Goal: Information Seeking & Learning: Learn about a topic

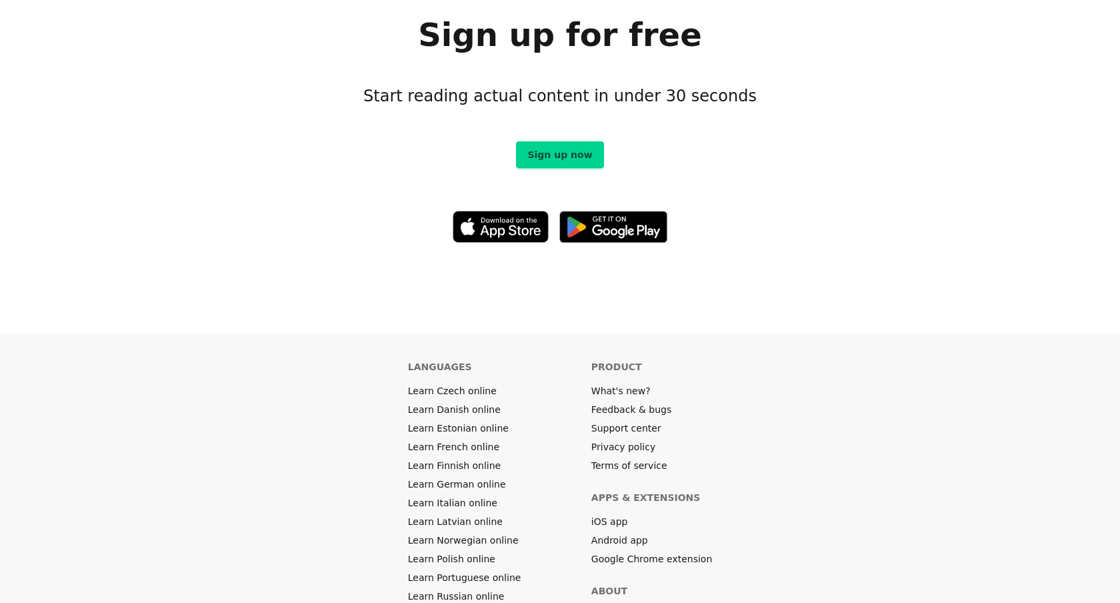
scroll to position [7349, 0]
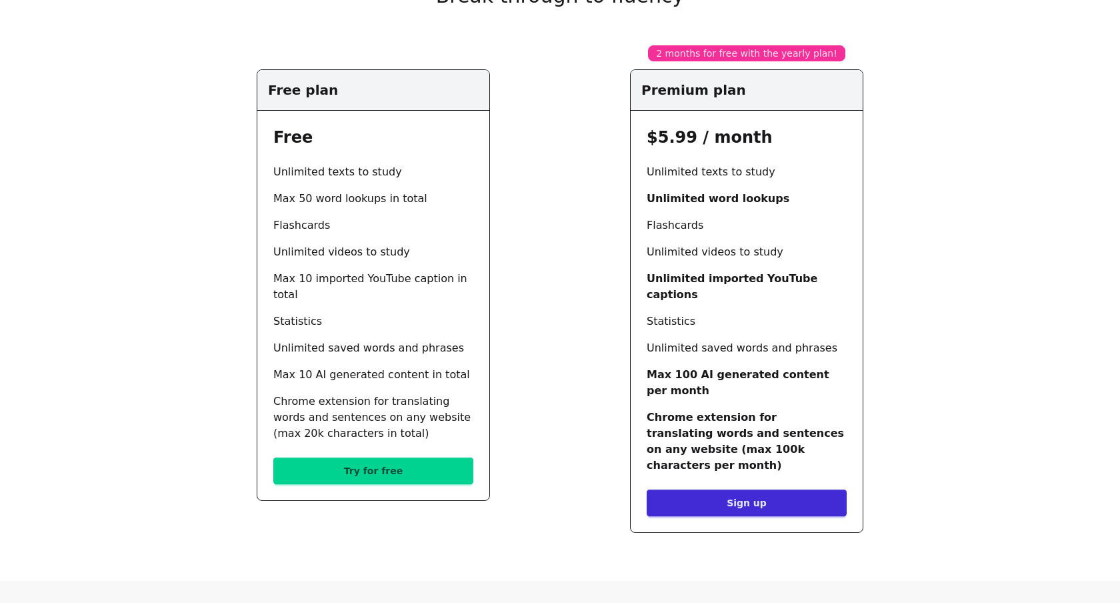
scroll to position [157, 0]
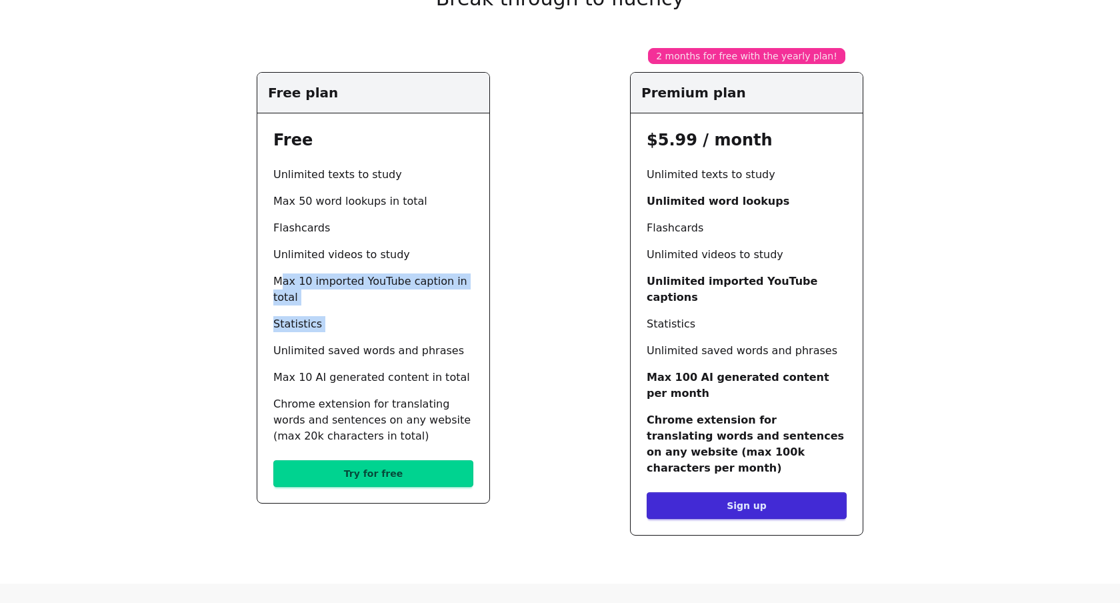
drag, startPoint x: 267, startPoint y: 276, endPoint x: 349, endPoint y: 319, distance: 92.8
click at [349, 319] on div "Free Unlimited texts to study Max 50 word lookups in total Flashcards Unlimited…" at bounding box center [373, 307] width 232 height 389
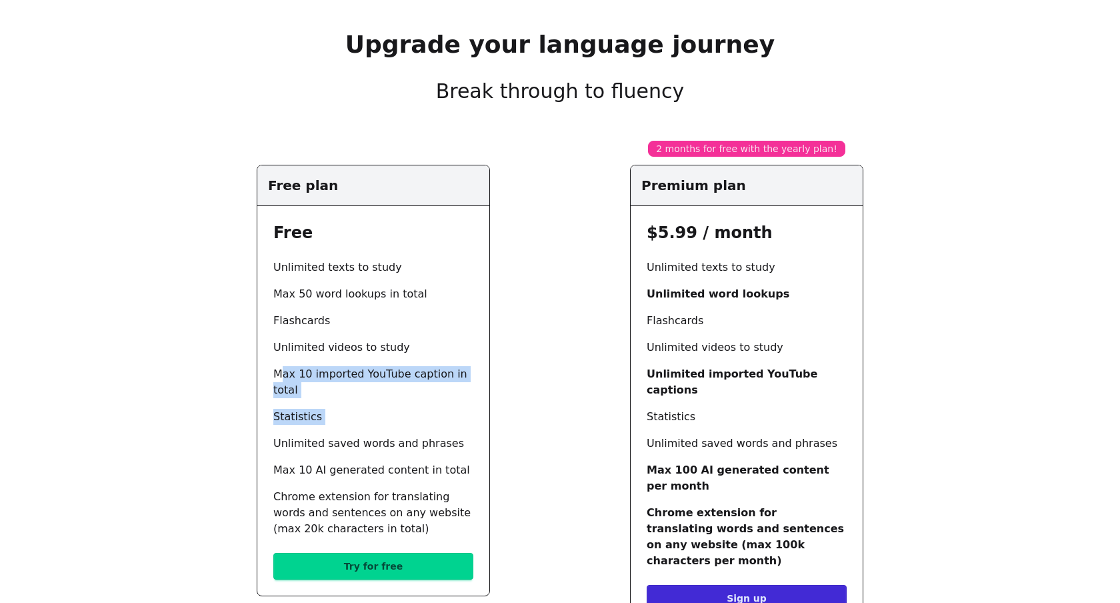
scroll to position [74, 0]
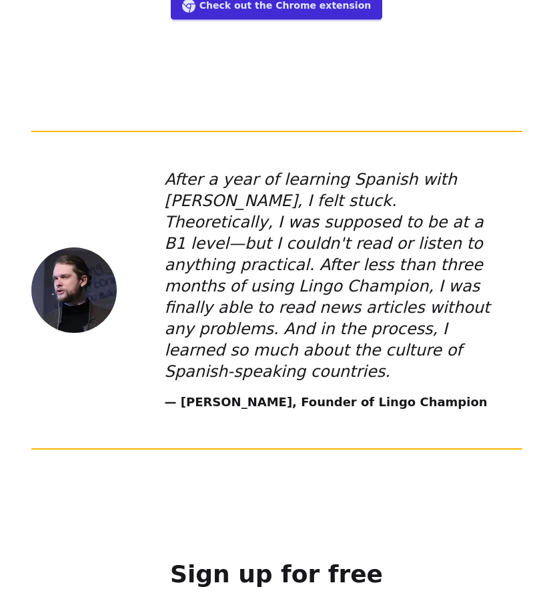
scroll to position [7512, 0]
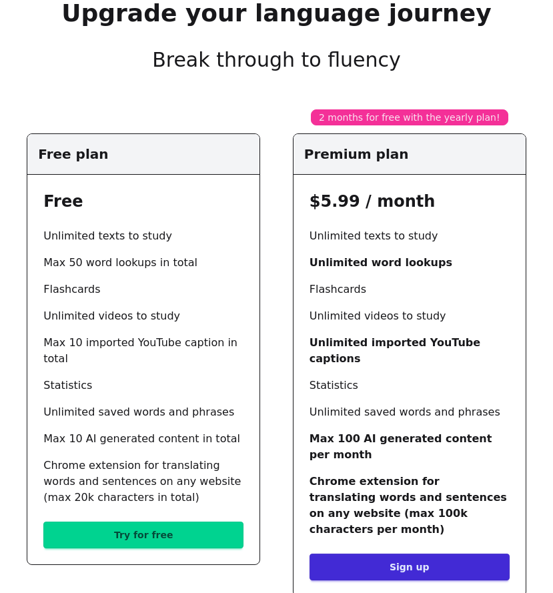
scroll to position [89, 0]
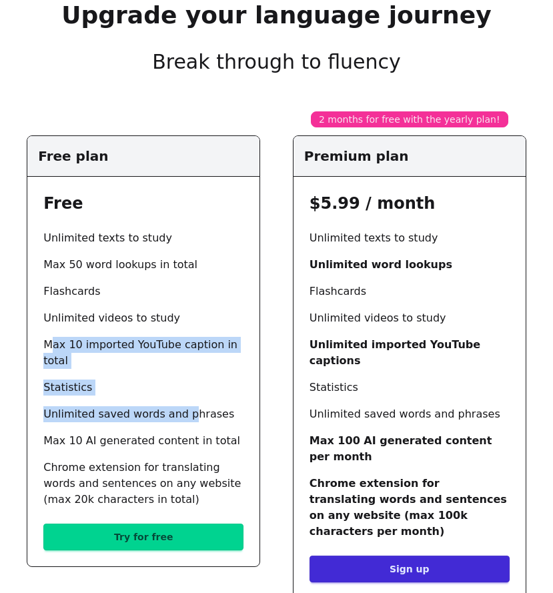
drag, startPoint x: 47, startPoint y: 343, endPoint x: 179, endPoint y: 393, distance: 141.0
click at [179, 393] on ul "Unlimited texts to study Max 50 word lookups in total Flashcards Unlimited vide…" at bounding box center [143, 368] width 200 height 277
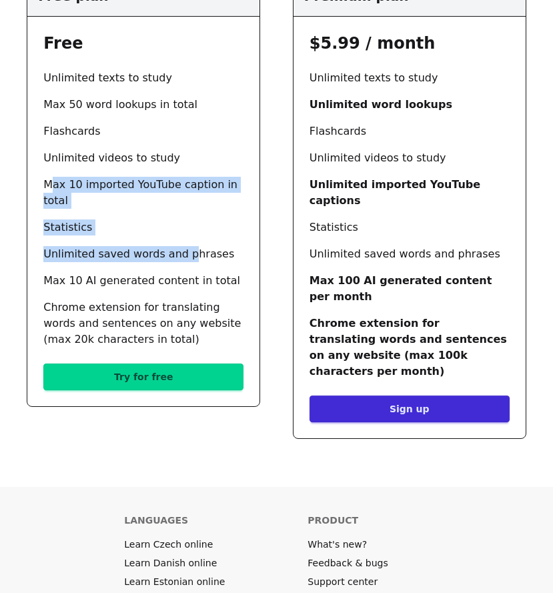
scroll to position [307, 0]
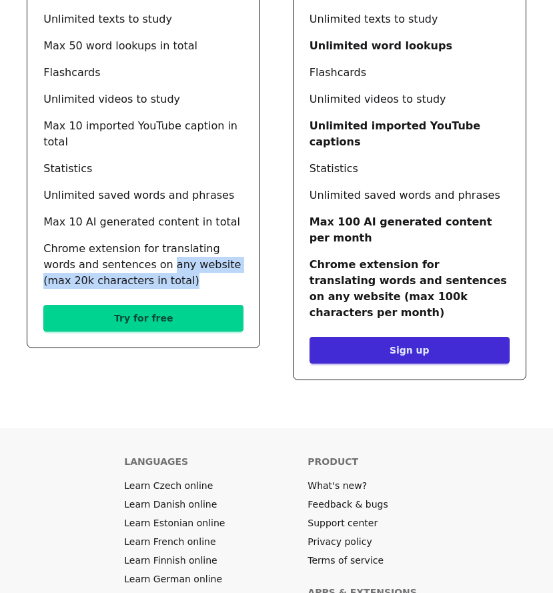
drag, startPoint x: 129, startPoint y: 249, endPoint x: 130, endPoint y: 263, distance: 14.0
click at [130, 263] on li "Chrome extension for translating words and sentences on any website (max 20k ch…" at bounding box center [143, 265] width 200 height 48
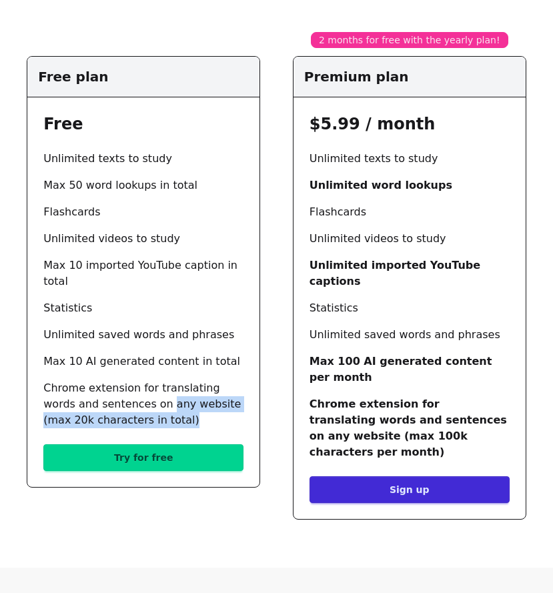
scroll to position [209, 0]
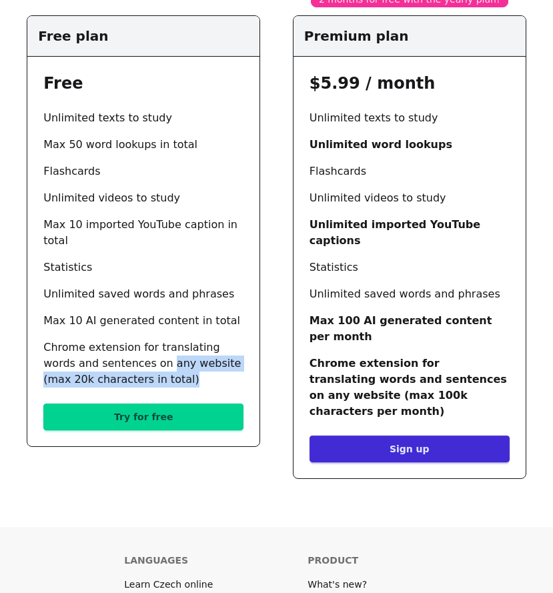
click at [167, 403] on link "Try for free" at bounding box center [143, 416] width 200 height 27
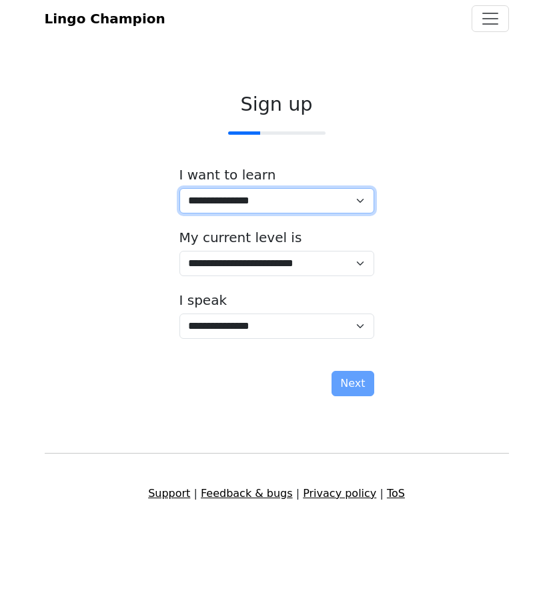
click at [337, 203] on select "**********" at bounding box center [276, 200] width 195 height 25
select select "**"
click at [179, 188] on select "**********" at bounding box center [276, 200] width 195 height 25
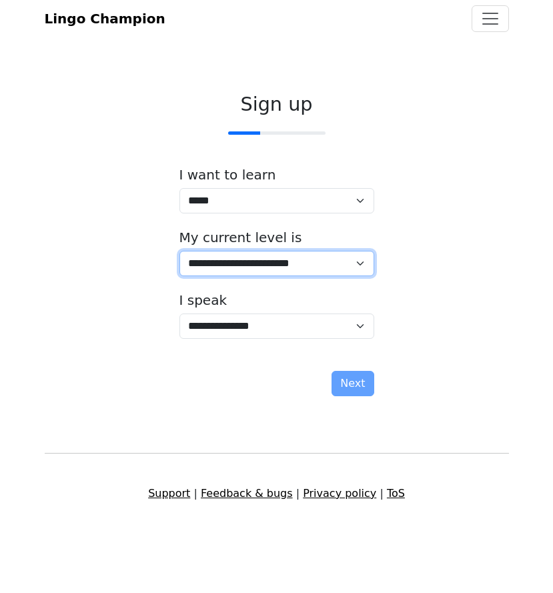
click at [311, 266] on select "**********" at bounding box center [276, 263] width 195 height 25
select select "*"
click at [179, 251] on select "**********" at bounding box center [276, 263] width 195 height 25
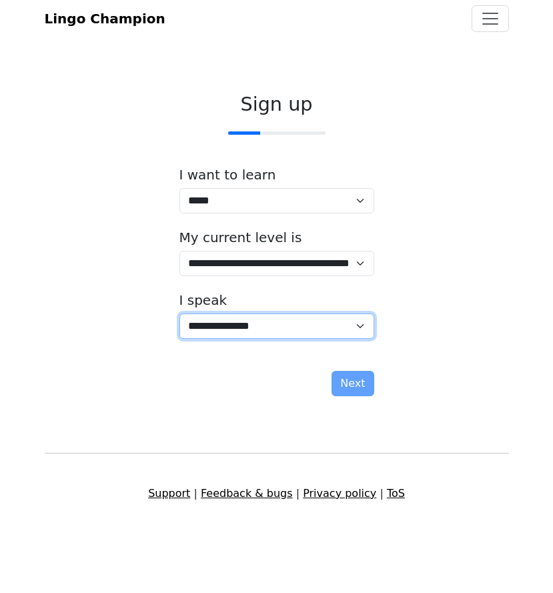
click at [335, 323] on select "**********" at bounding box center [276, 325] width 195 height 25
select select "**"
click at [179, 313] on select "**********" at bounding box center [276, 325] width 195 height 25
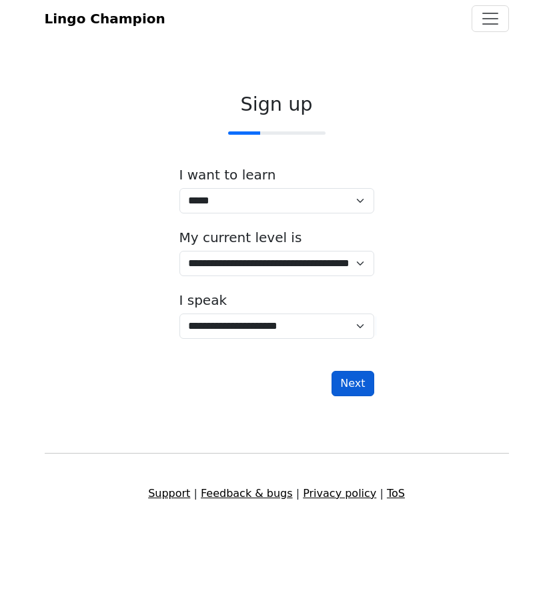
click at [356, 376] on button "Next" at bounding box center [352, 383] width 42 height 25
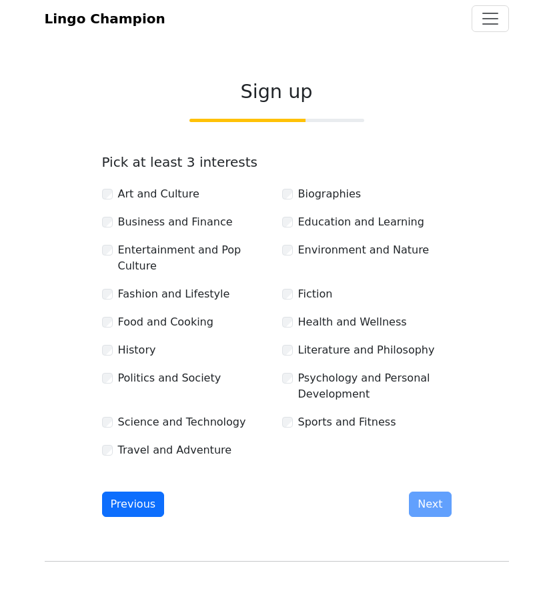
click at [197, 223] on label "Business and Finance" at bounding box center [175, 222] width 115 height 16
click at [196, 414] on label "Science and Technology" at bounding box center [182, 422] width 128 height 16
click at [188, 286] on label "Fashion and Lifestyle" at bounding box center [174, 294] width 112 height 16
click at [436, 493] on button "Next" at bounding box center [430, 503] width 42 height 25
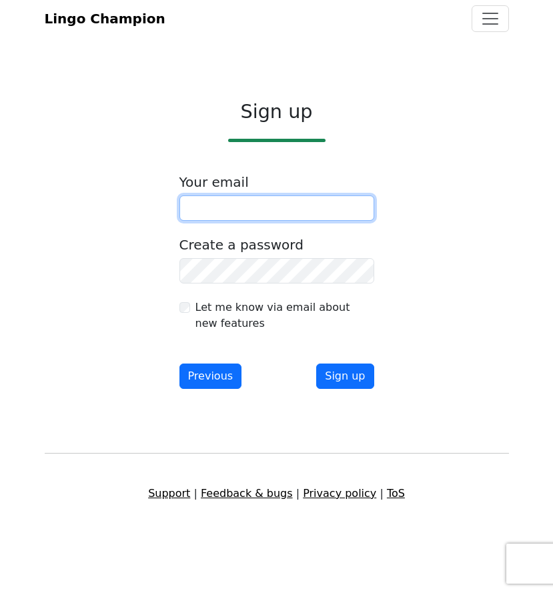
click at [292, 211] on input "email" at bounding box center [276, 207] width 195 height 25
type input "**********"
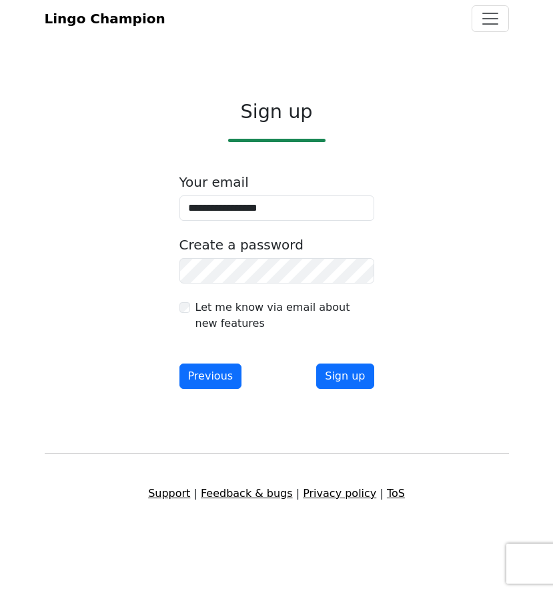
click at [250, 311] on label "Let me know via email about new features" at bounding box center [284, 315] width 179 height 32
click at [352, 376] on button "Sign up" at bounding box center [344, 375] width 57 height 25
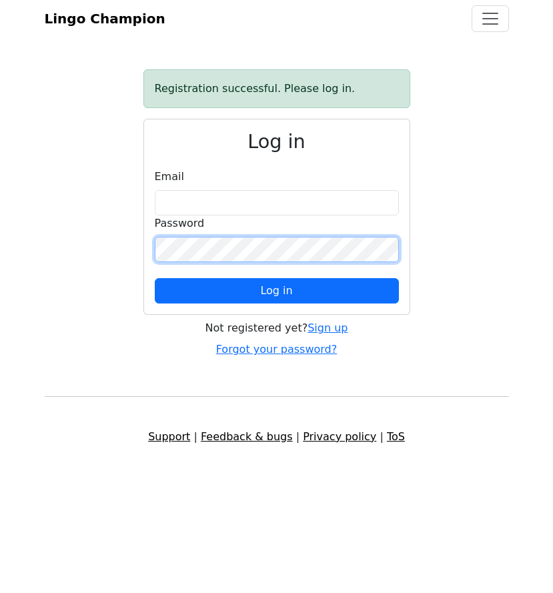
type input "**********"
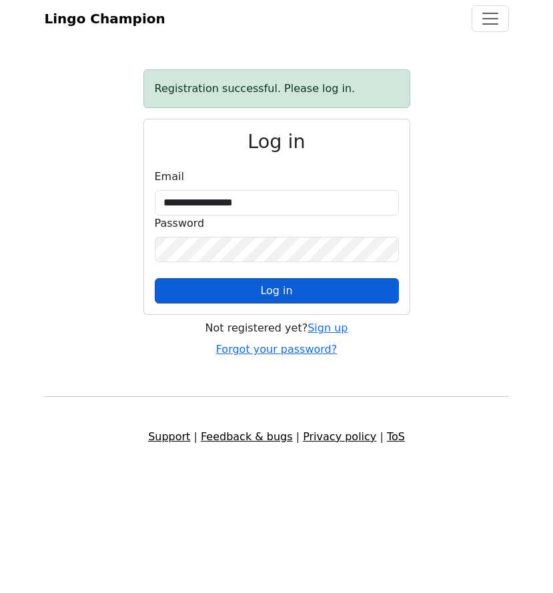
click at [315, 284] on button "Log in" at bounding box center [277, 290] width 244 height 25
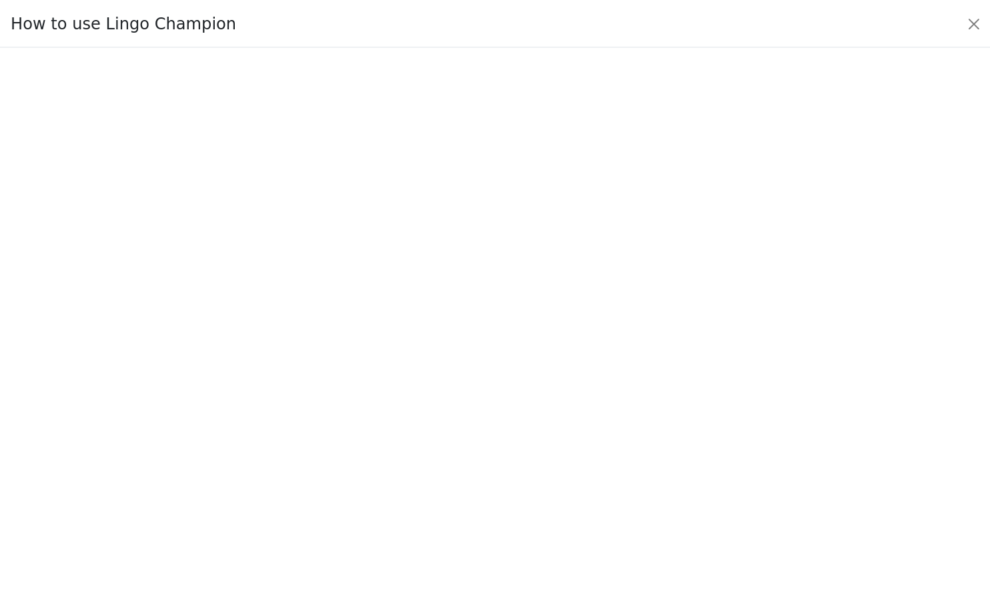
scroll to position [12, 0]
click at [552, 21] on button "Close" at bounding box center [968, 22] width 21 height 21
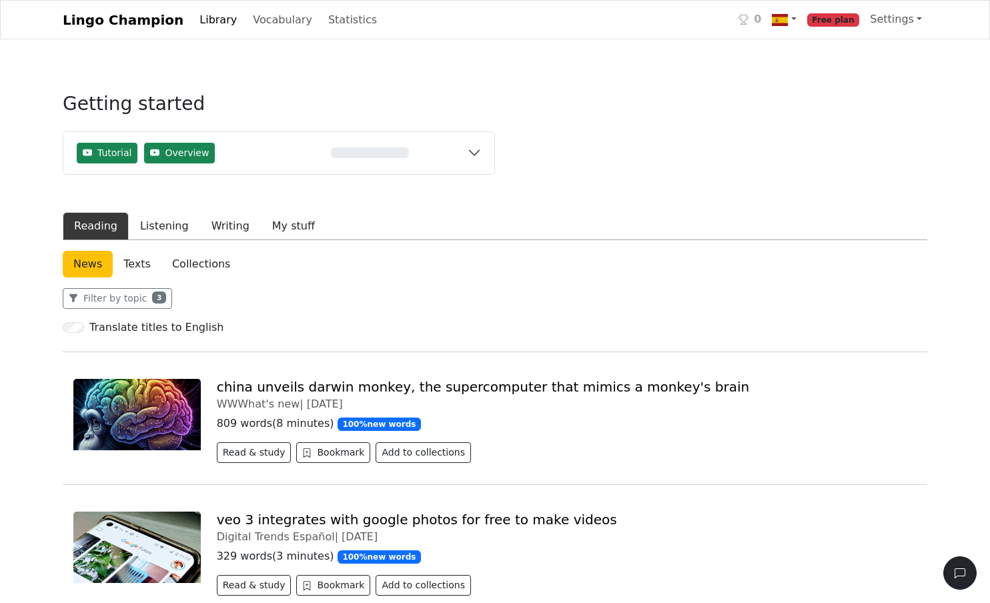
click at [552, 27] on link "Free plan" at bounding box center [833, 19] width 63 height 27
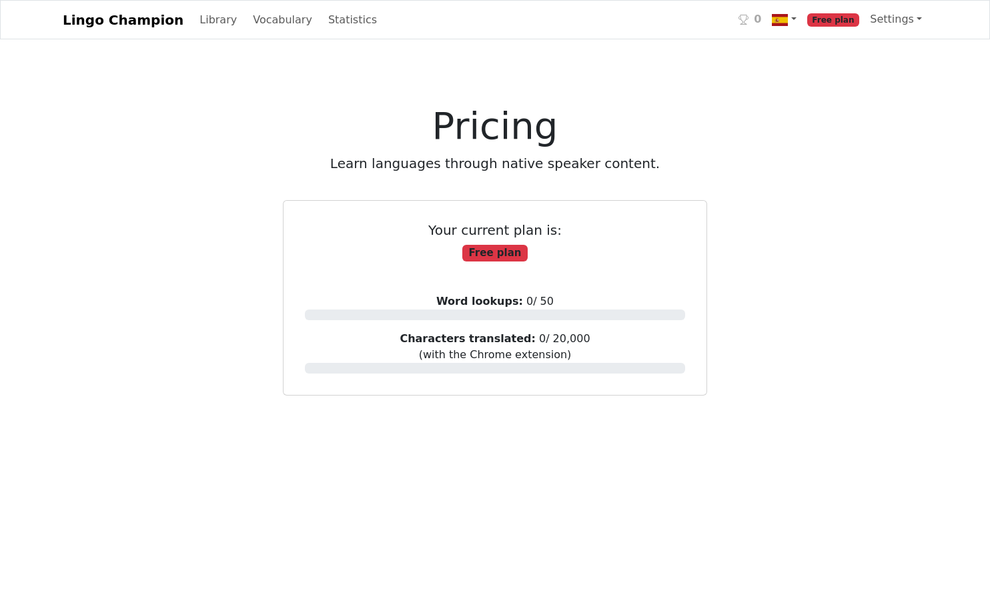
click at [245, 65] on div "Lingo Champion Library Vocabulary Statistics 0 Free plan Settings Browser exten…" at bounding box center [495, 446] width 990 height 892
click at [196, 27] on link "Library" at bounding box center [218, 20] width 48 height 27
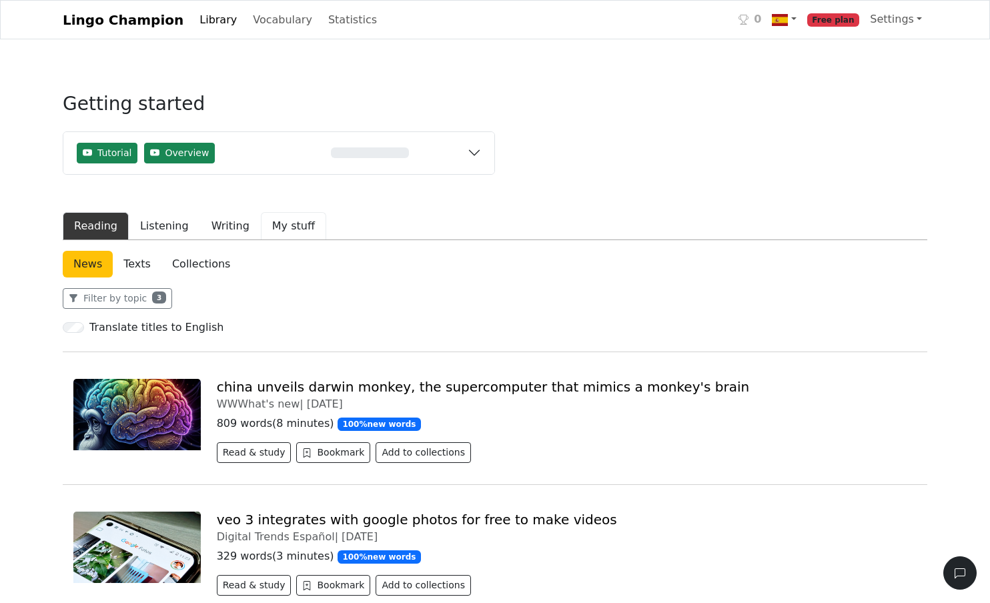
click at [275, 223] on button "My stuff" at bounding box center [293, 226] width 65 height 28
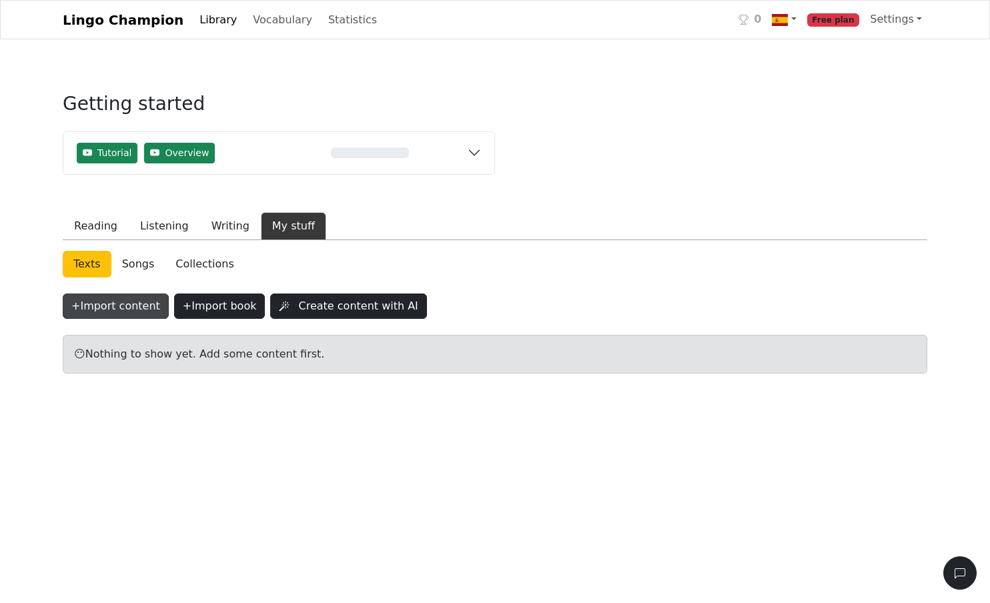
click at [131, 312] on button "+ Import content" at bounding box center [116, 305] width 106 height 25
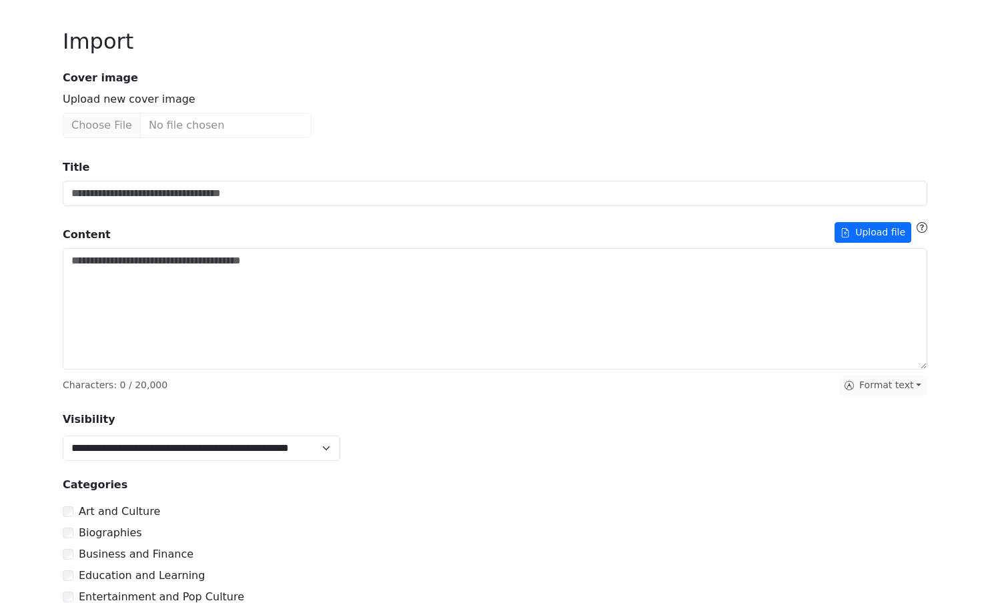
scroll to position [36, 0]
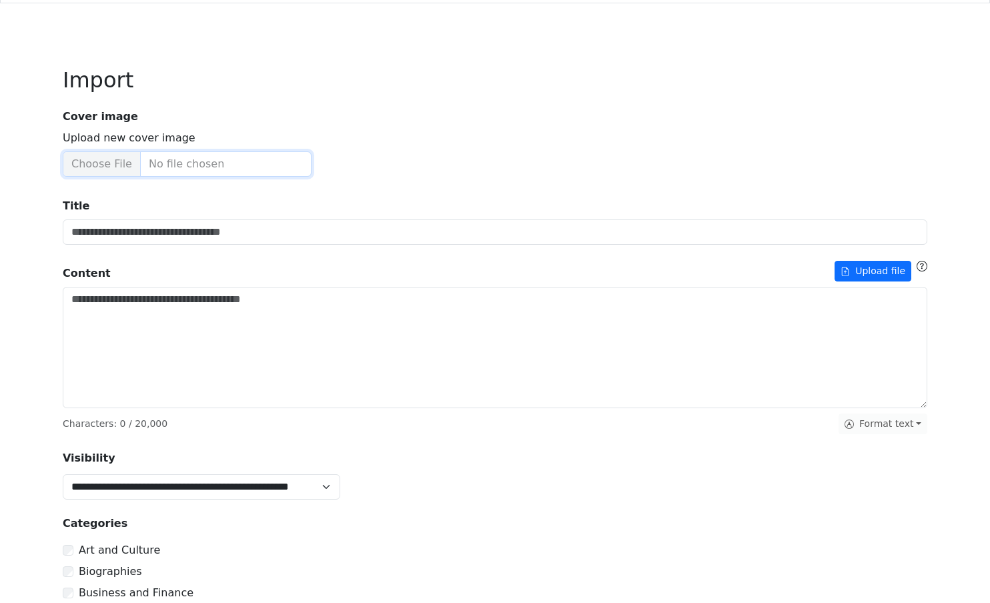
click at [121, 167] on input "Upload new cover image" at bounding box center [187, 163] width 249 height 25
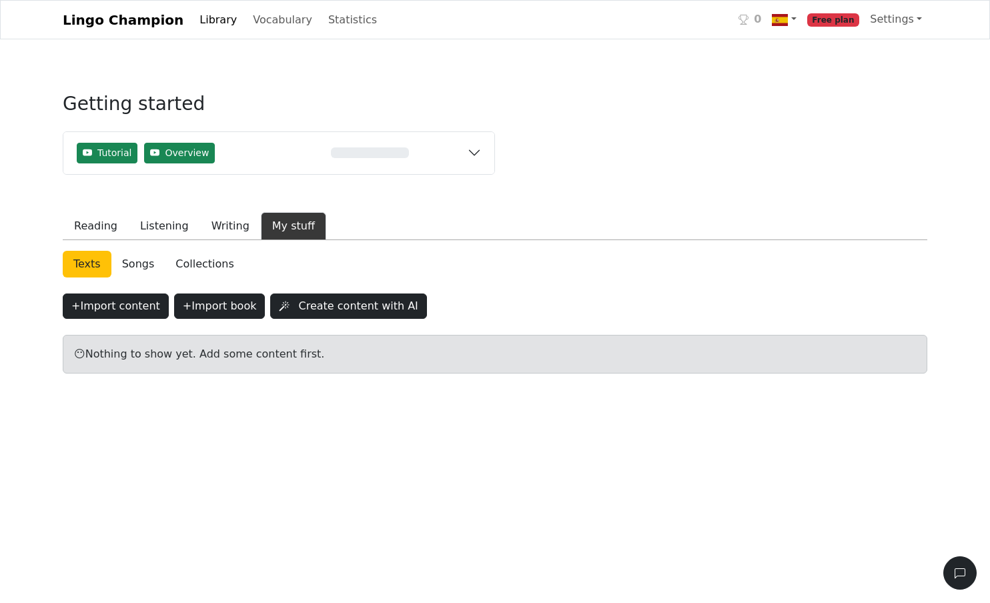
click at [147, 262] on link "Songs" at bounding box center [138, 264] width 54 height 27
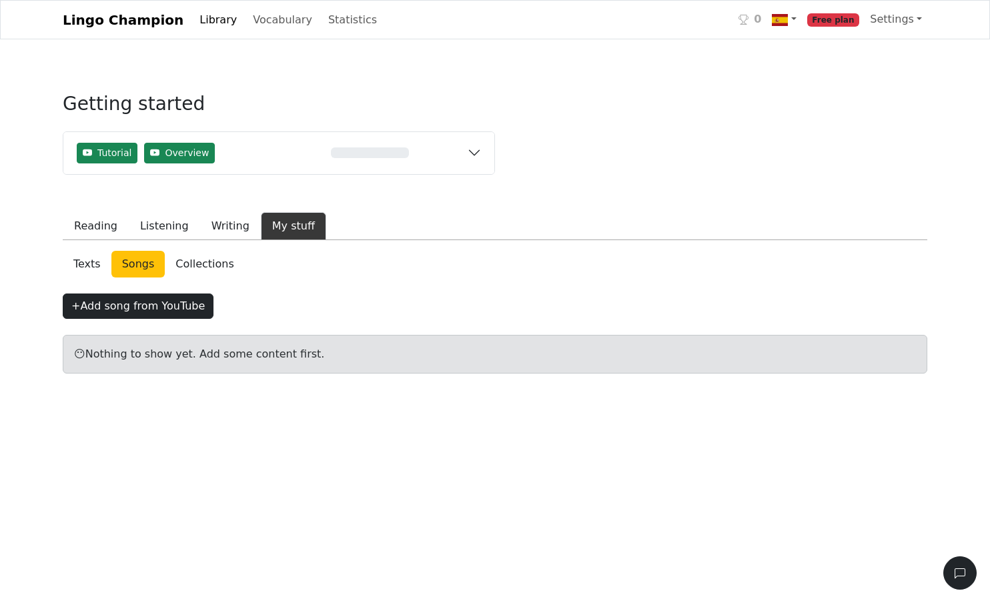
click at [187, 265] on link "Collections" at bounding box center [204, 264] width 79 height 27
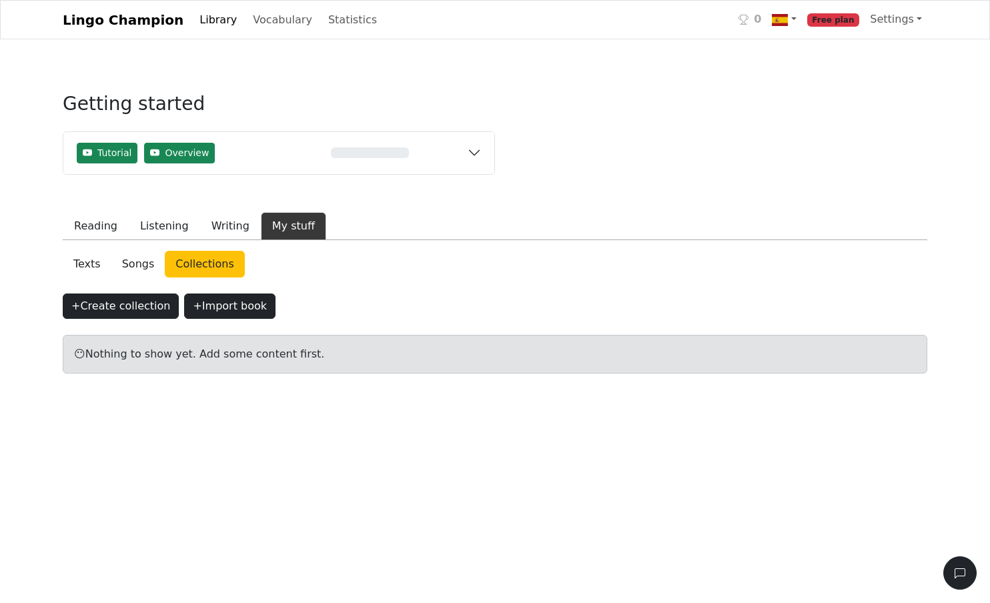
click at [136, 262] on link "Songs" at bounding box center [138, 264] width 54 height 27
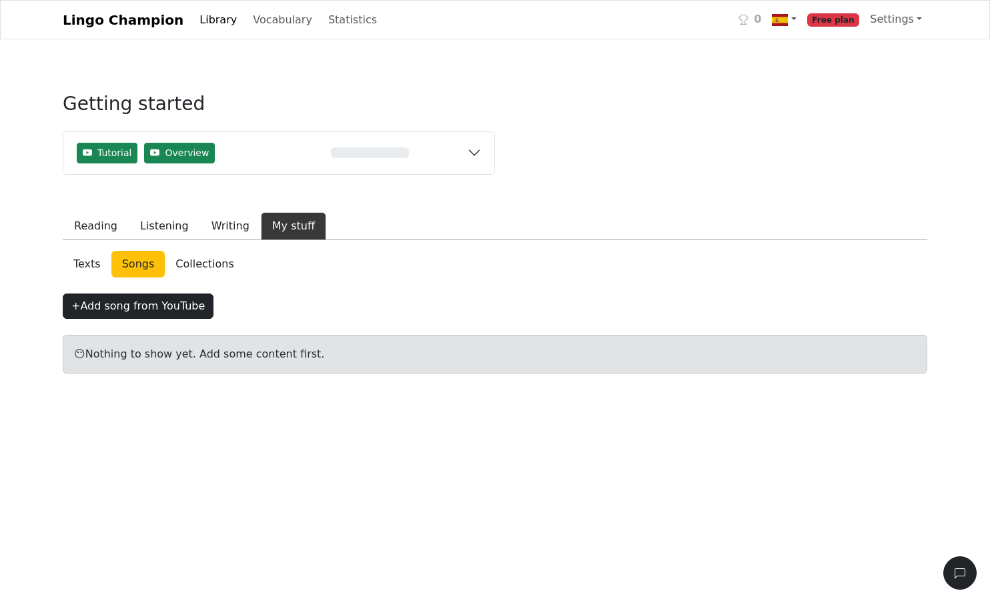
click at [180, 267] on link "Collections" at bounding box center [204, 264] width 79 height 27
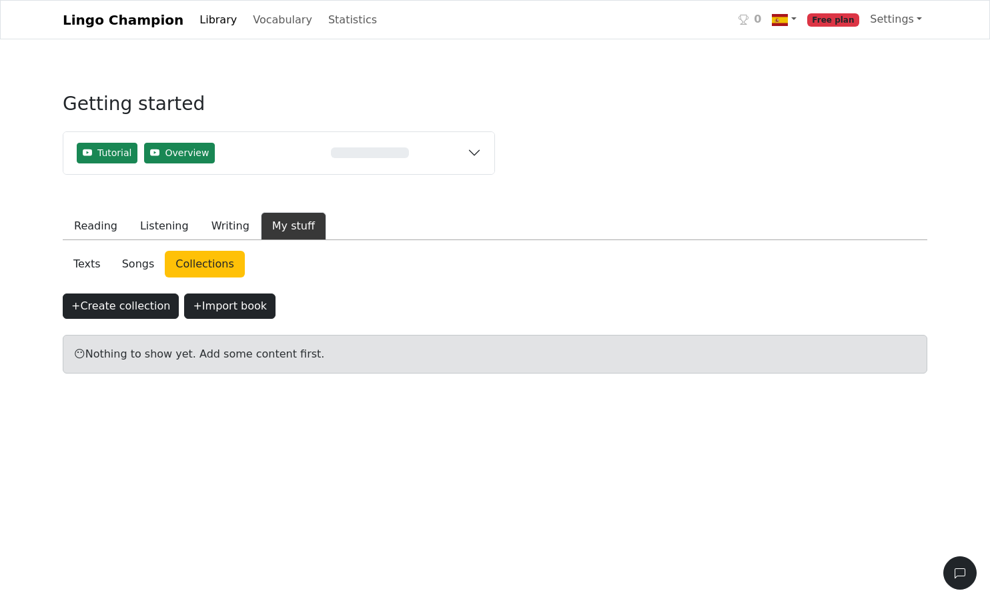
click at [146, 268] on link "Songs" at bounding box center [138, 264] width 54 height 27
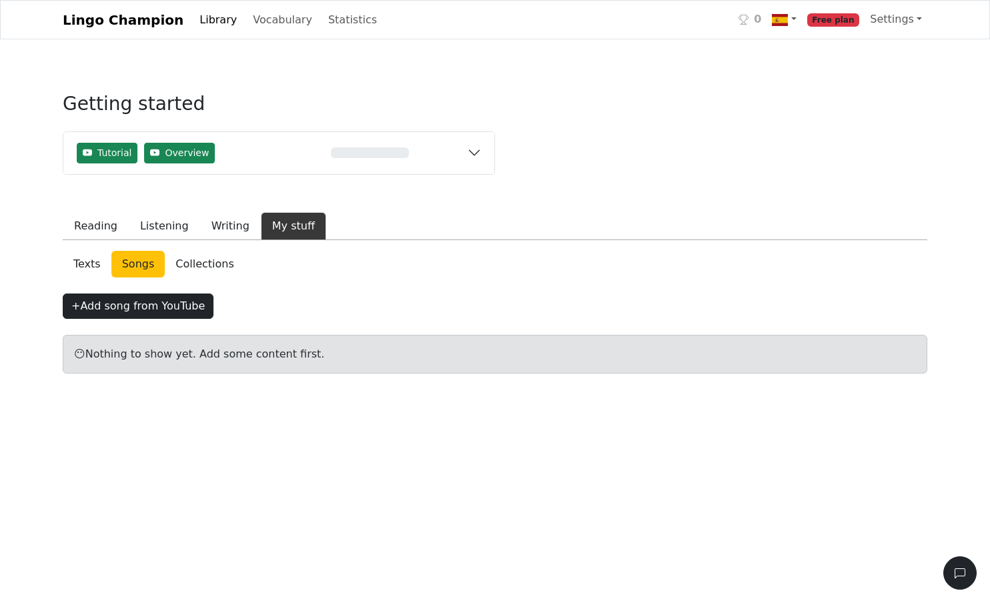
click at [181, 267] on link "Collections" at bounding box center [204, 264] width 79 height 27
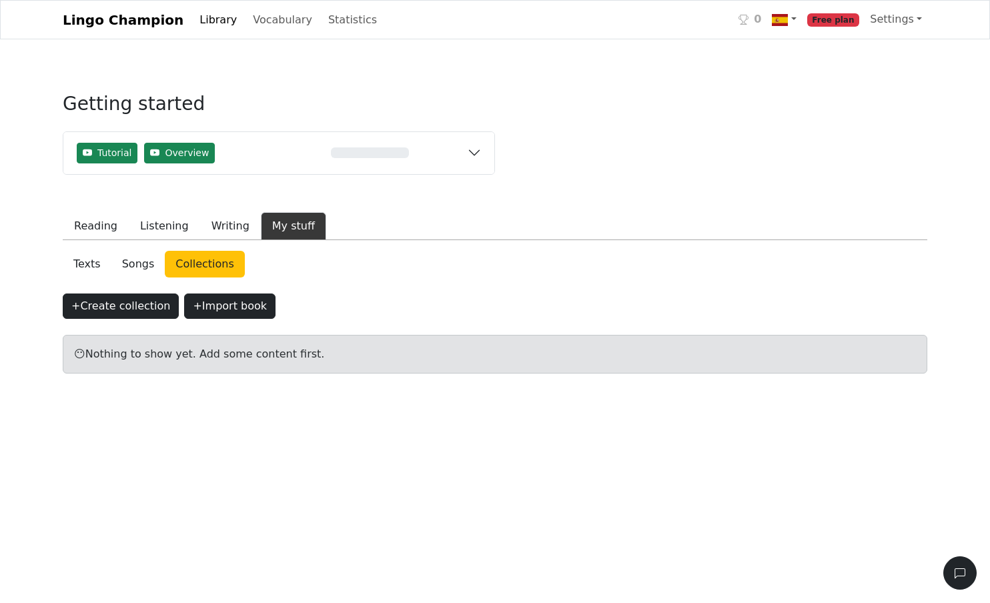
click at [82, 265] on link "Texts" at bounding box center [87, 264] width 49 height 27
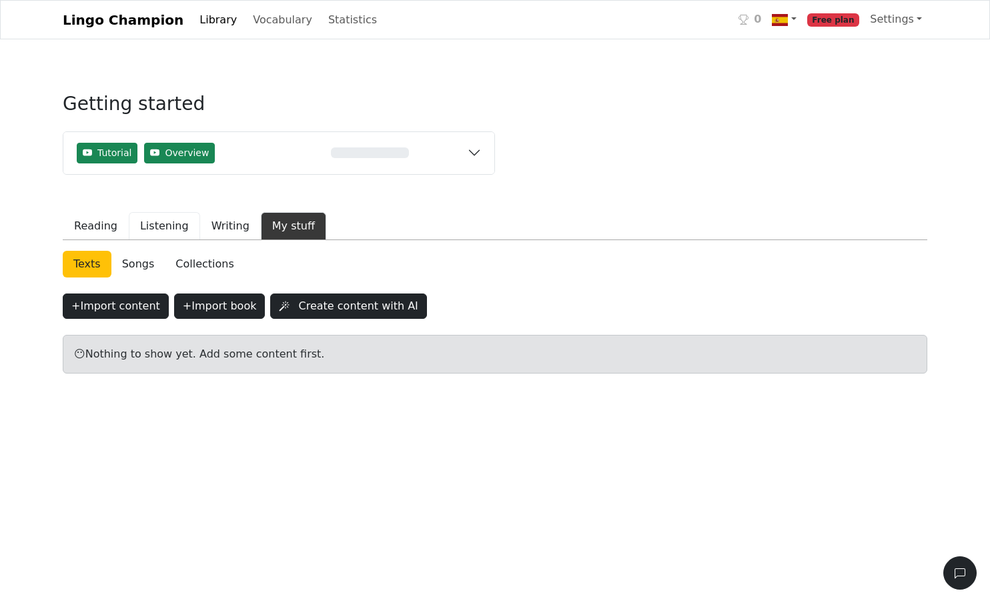
click at [172, 233] on button "Listening" at bounding box center [164, 226] width 71 height 28
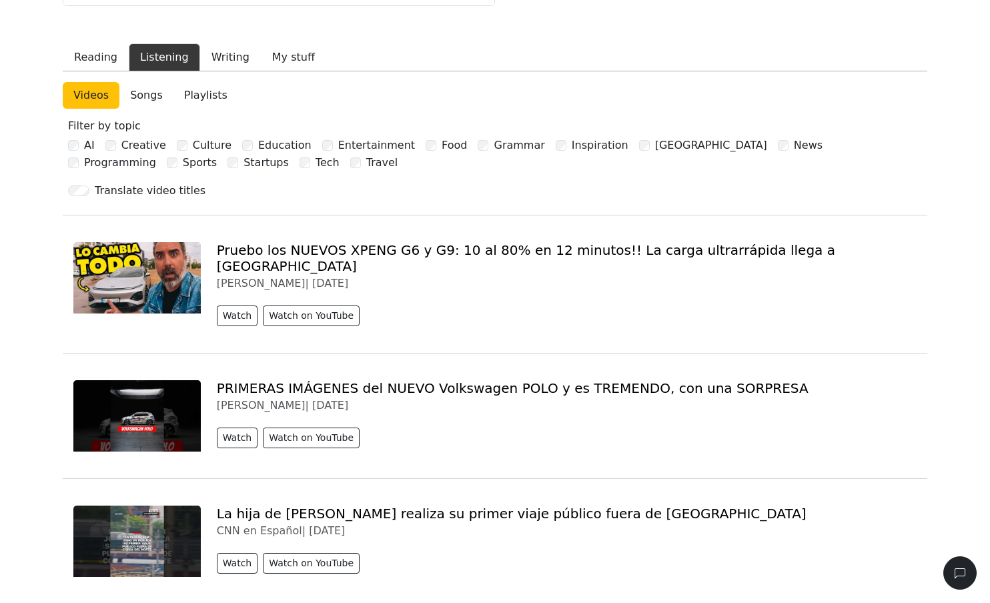
scroll to position [169, 0]
click at [299, 167] on div "Tech" at bounding box center [319, 162] width 40 height 16
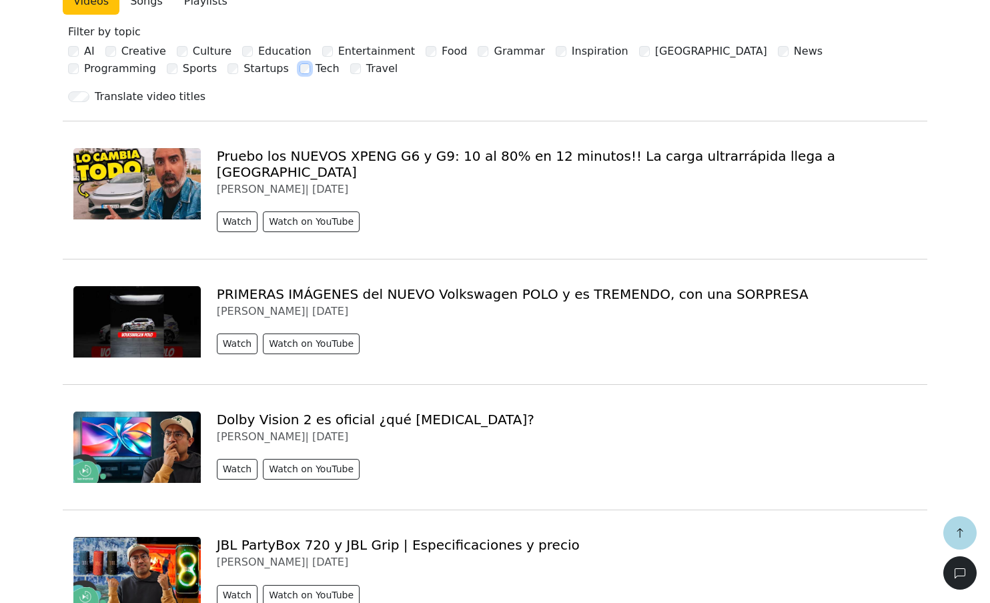
scroll to position [75, 0]
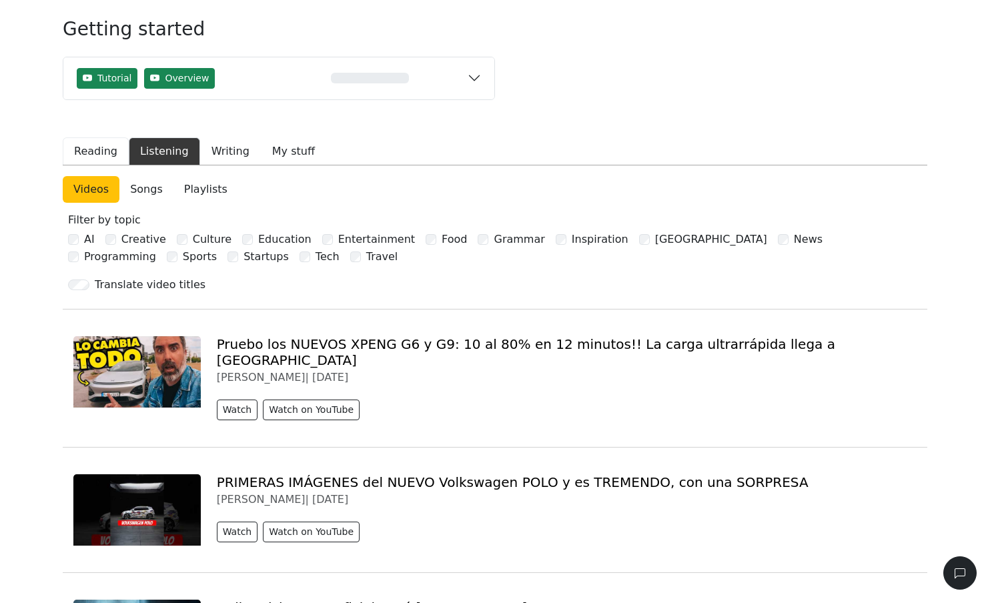
click at [114, 149] on button "Reading" at bounding box center [96, 151] width 66 height 28
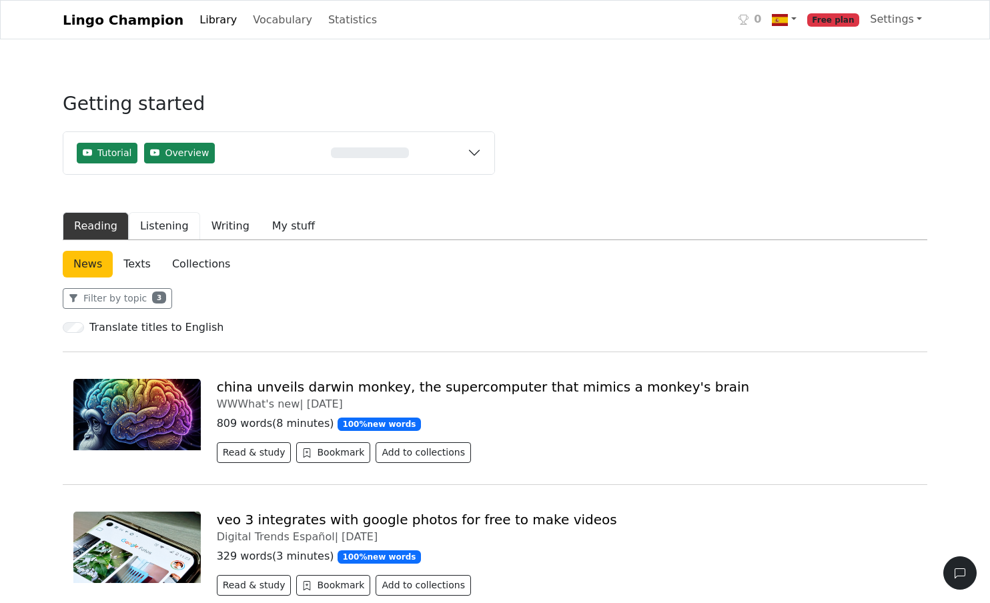
click at [147, 225] on button "Listening" at bounding box center [164, 226] width 71 height 28
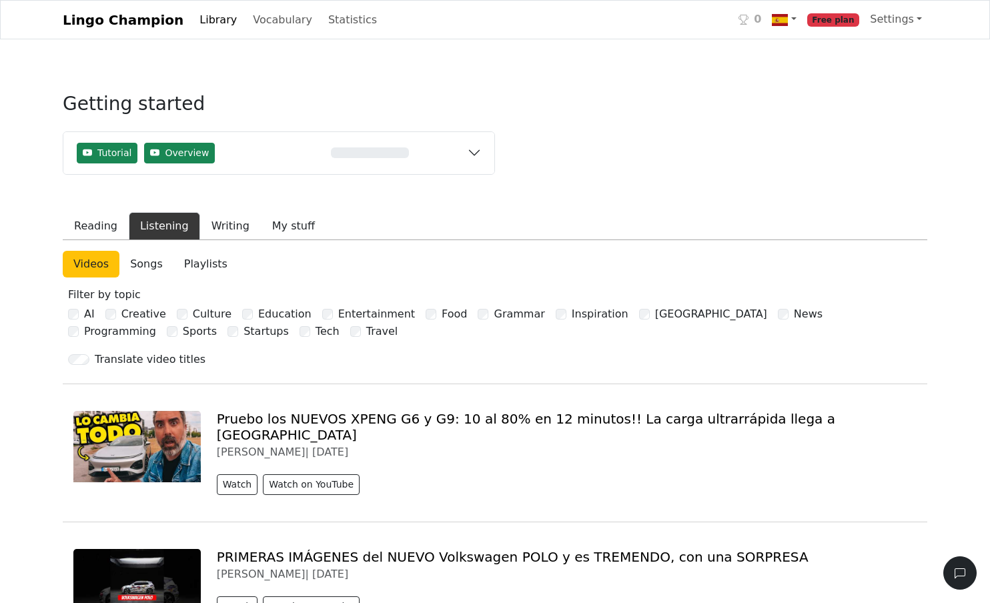
click at [149, 457] on img at bounding box center [136, 446] width 127 height 71
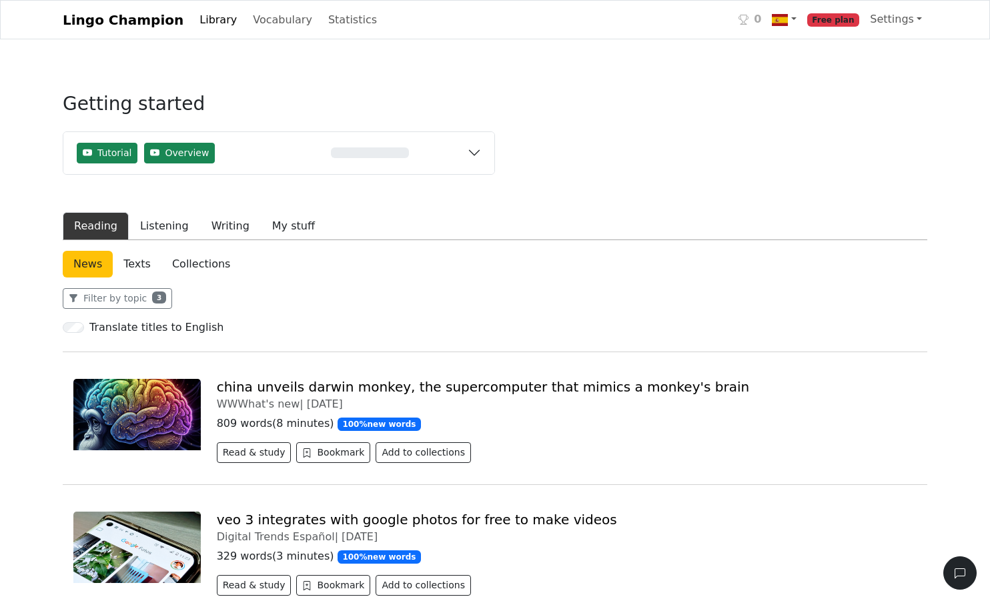
click at [150, 257] on link "Texts" at bounding box center [137, 264] width 49 height 27
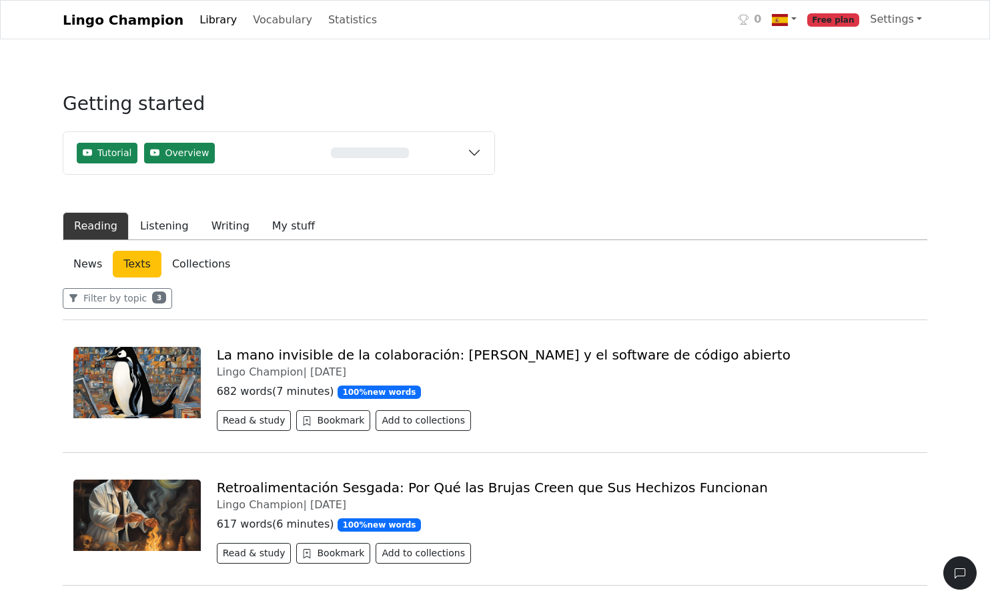
click at [183, 263] on link "Collections" at bounding box center [200, 264] width 79 height 27
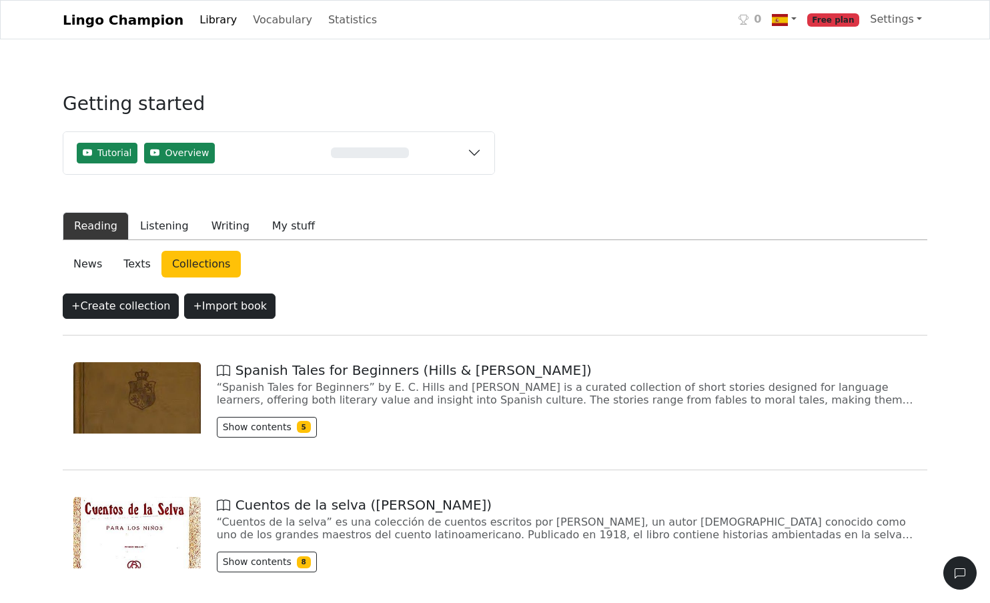
click at [87, 263] on link "News" at bounding box center [88, 264] width 50 height 27
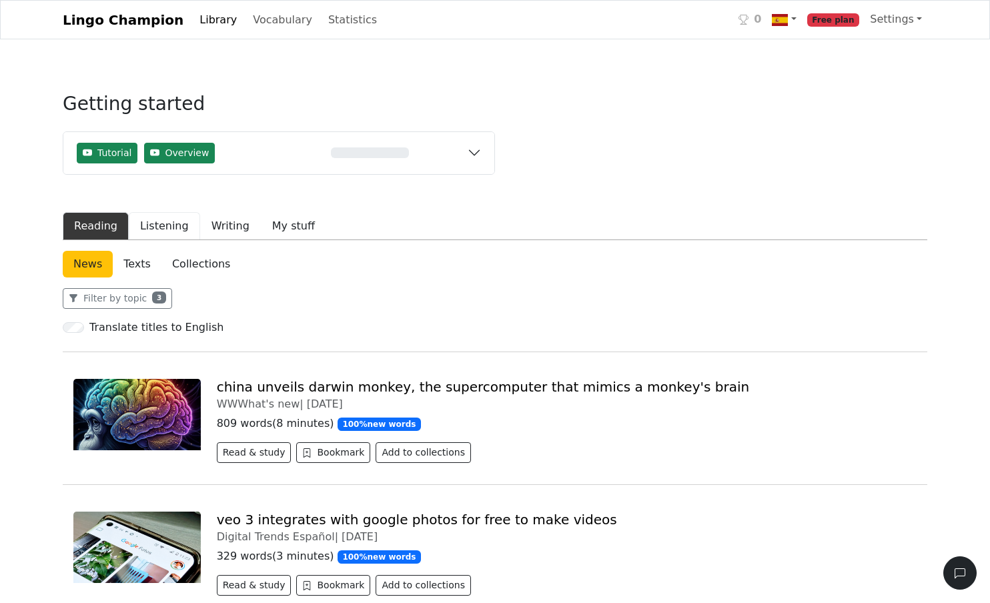
click at [149, 226] on button "Listening" at bounding box center [164, 226] width 71 height 28
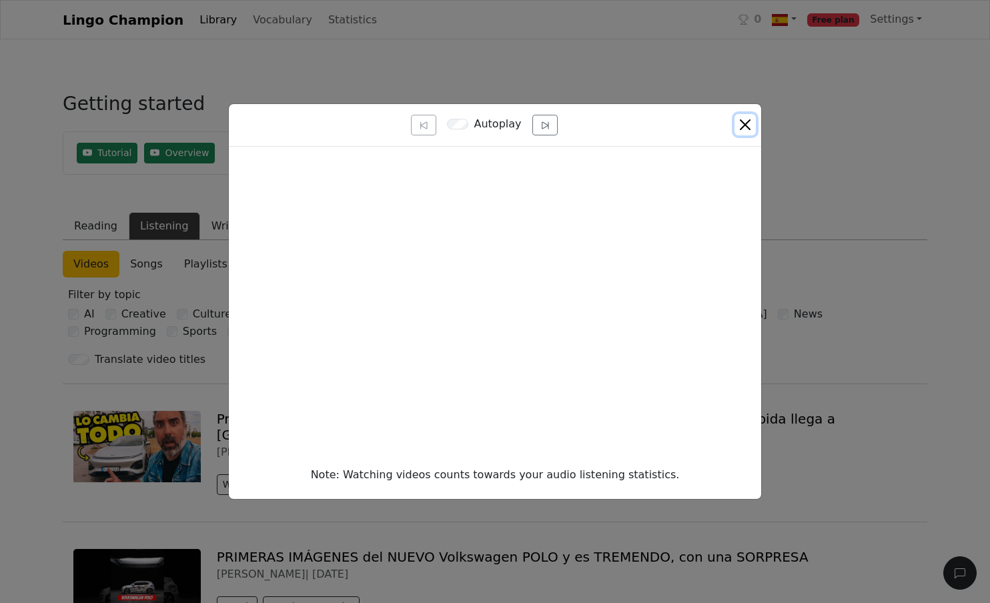
click at [552, 121] on button "Close" at bounding box center [744, 124] width 21 height 21
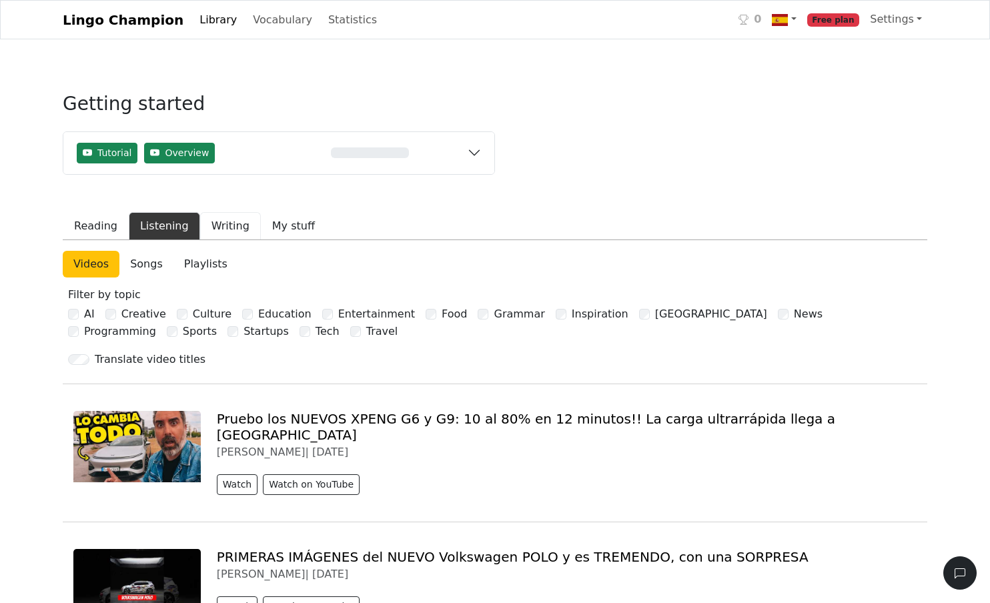
click at [221, 235] on button "Writing" at bounding box center [230, 226] width 61 height 28
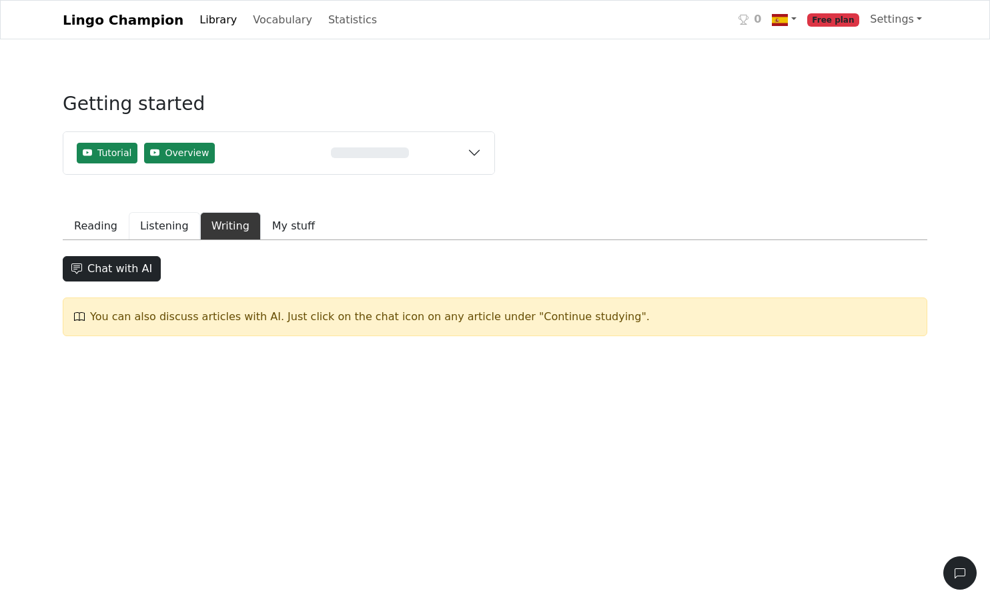
click at [179, 233] on button "Listening" at bounding box center [164, 226] width 71 height 28
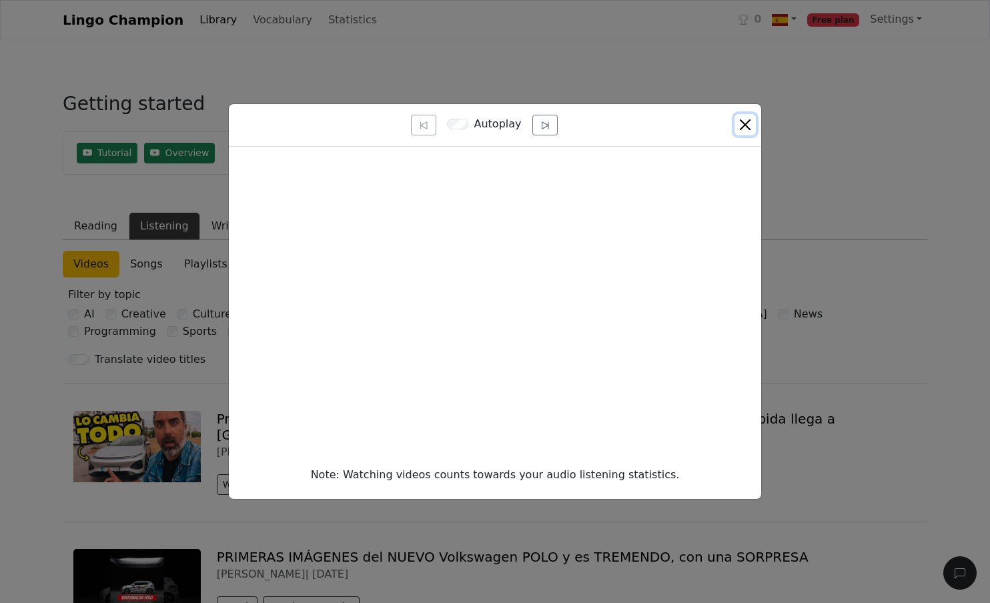
click at [552, 122] on button "Close" at bounding box center [744, 124] width 21 height 21
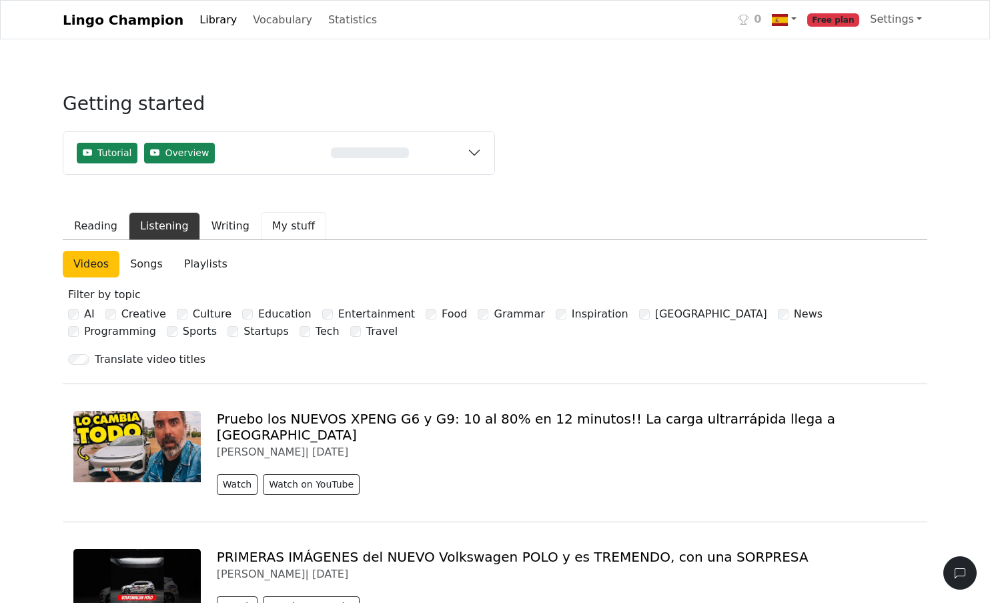
click at [269, 215] on button "My stuff" at bounding box center [293, 226] width 65 height 28
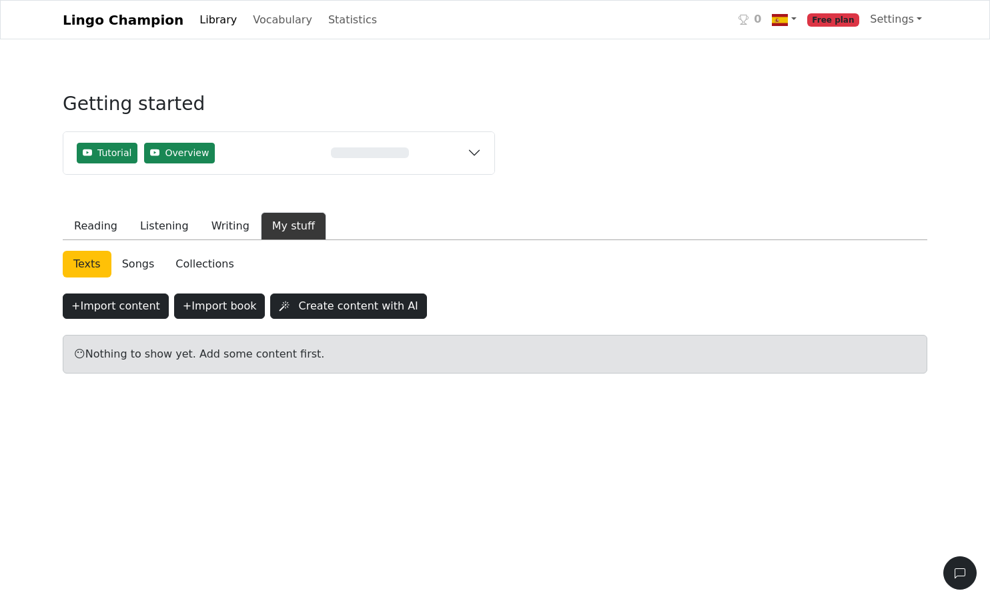
click at [205, 265] on link "Collections" at bounding box center [204, 264] width 79 height 27
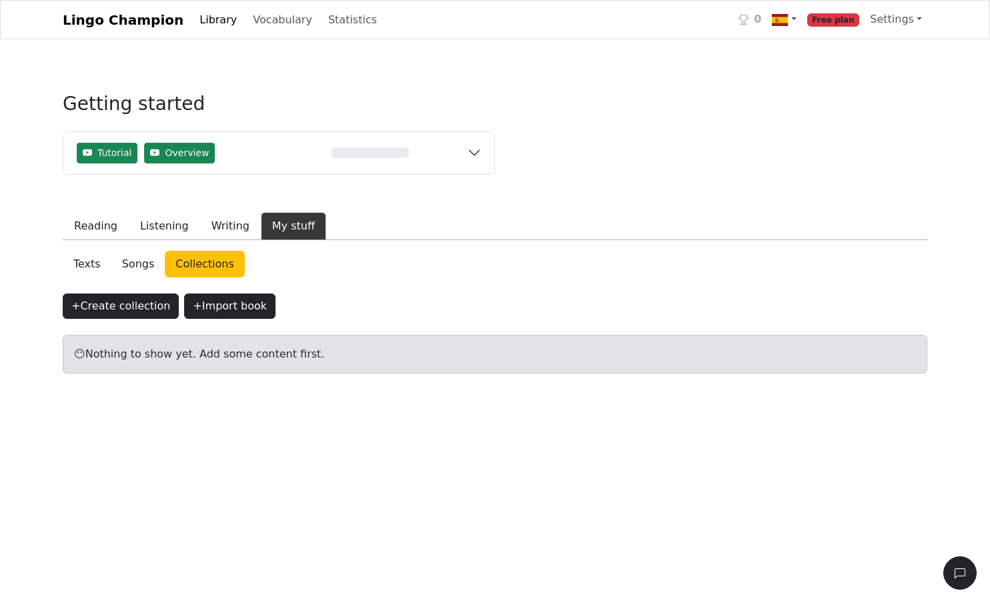
click at [143, 267] on link "Songs" at bounding box center [138, 264] width 54 height 27
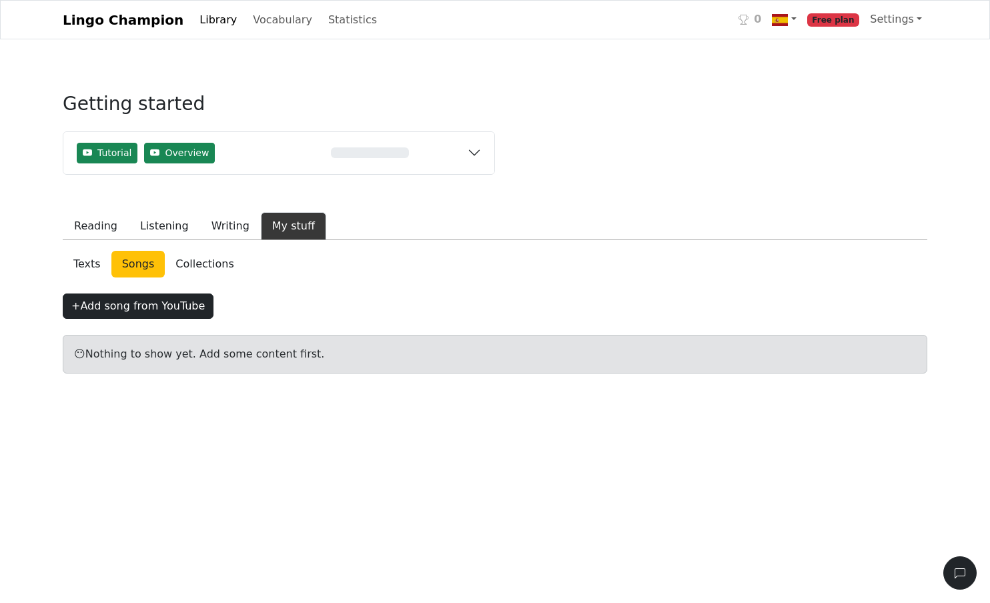
click at [83, 271] on link "Texts" at bounding box center [87, 264] width 49 height 27
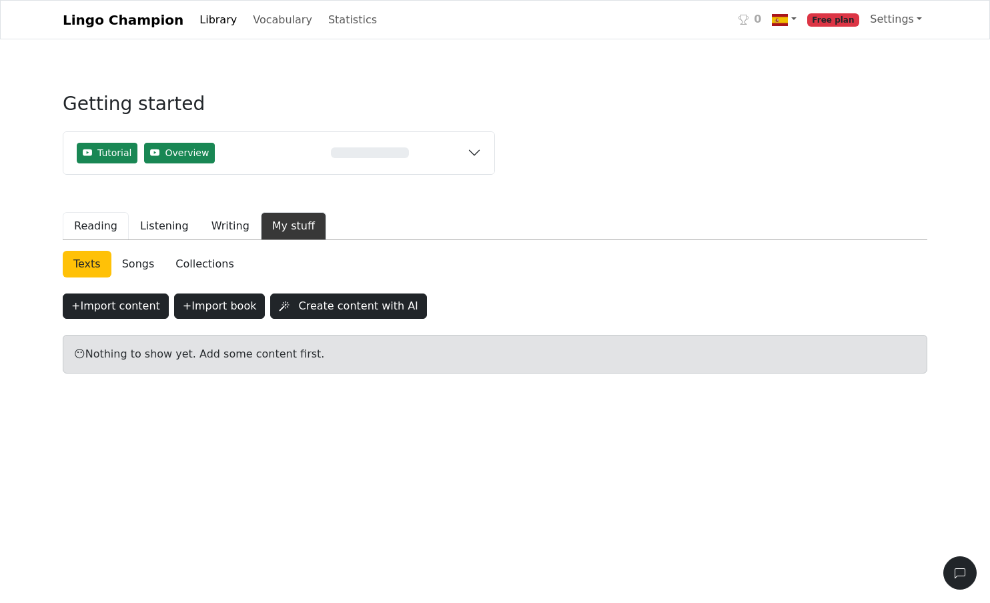
click at [113, 219] on button "Reading" at bounding box center [96, 226] width 66 height 28
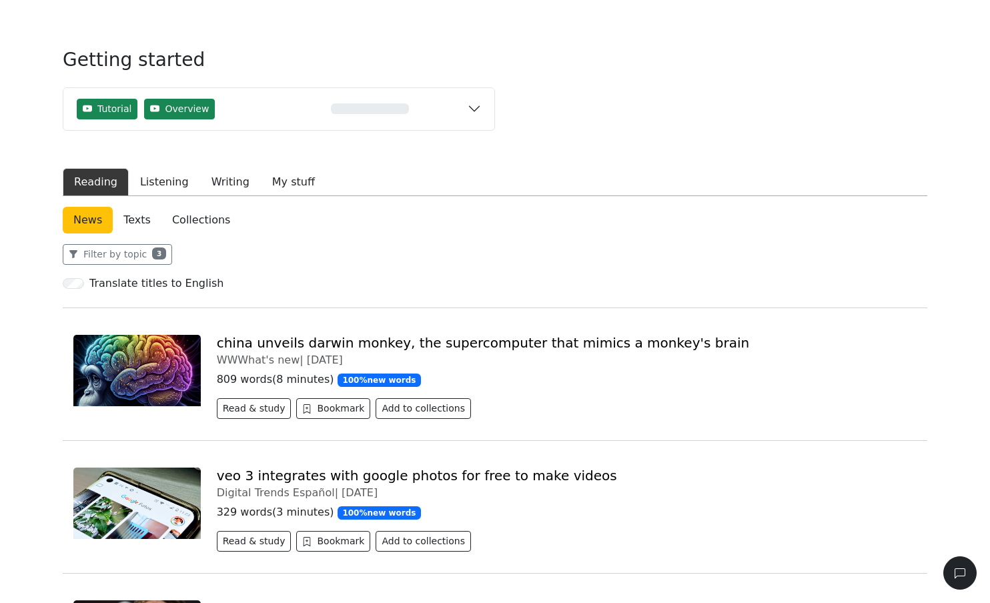
scroll to position [151, 0]
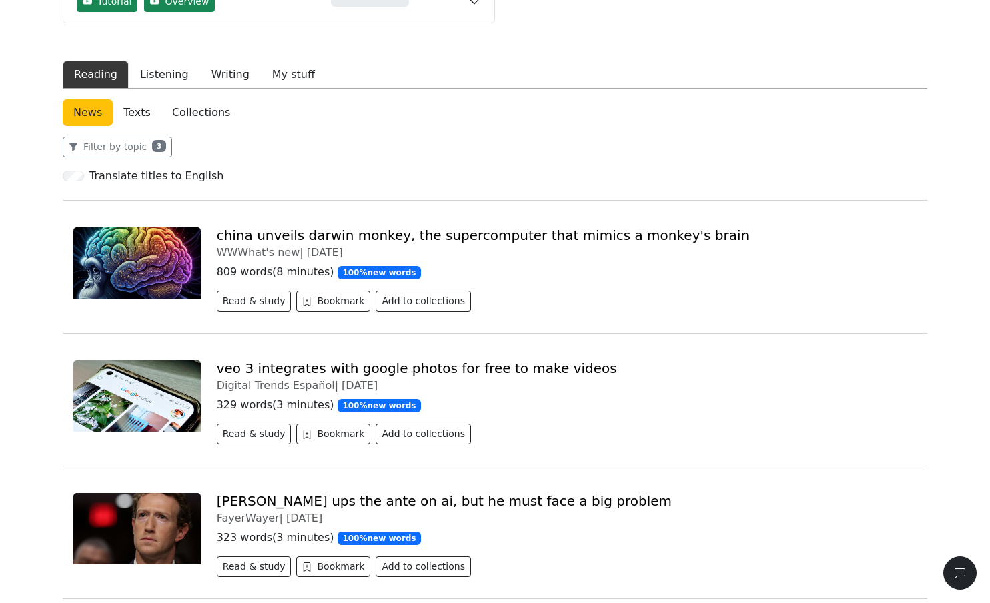
click at [186, 290] on img at bounding box center [136, 262] width 127 height 71
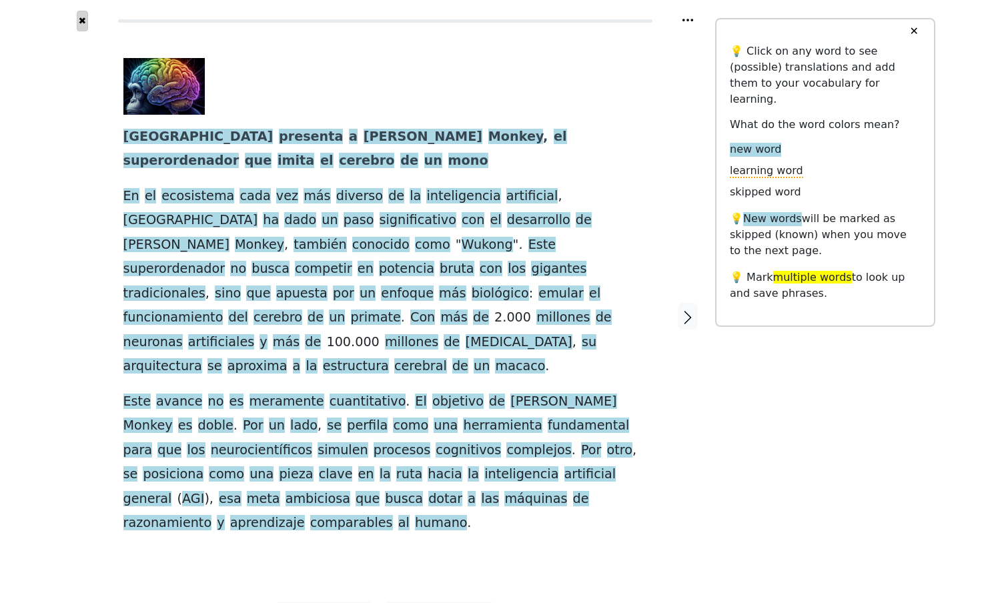
click at [86, 26] on button "✖" at bounding box center [82, 21] width 11 height 21
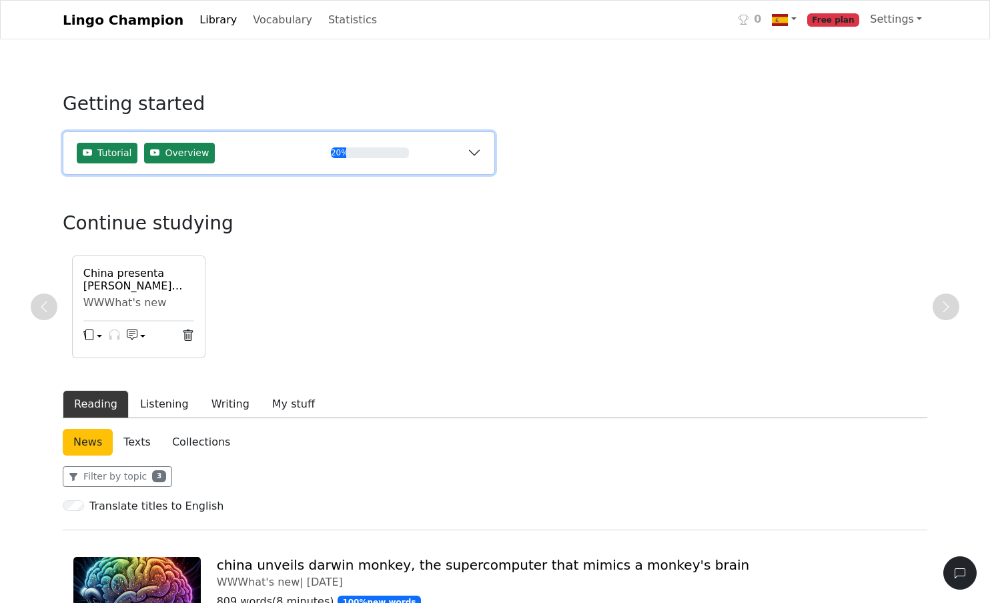
click at [477, 157] on button "Tutorial Overview 20%" at bounding box center [278, 153] width 431 height 42
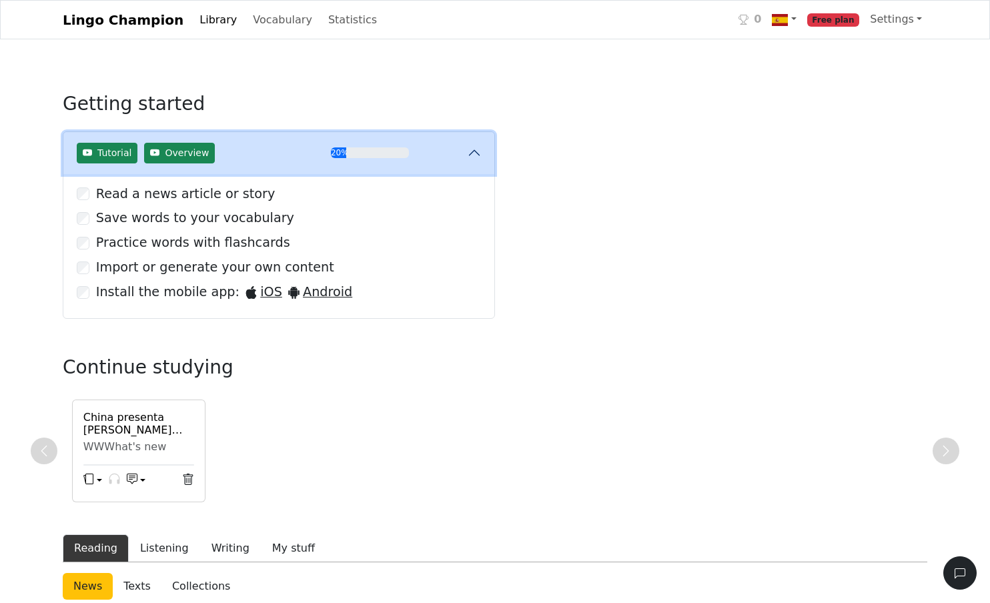
click at [477, 157] on button "Tutorial Overview 20%" at bounding box center [278, 153] width 431 height 42
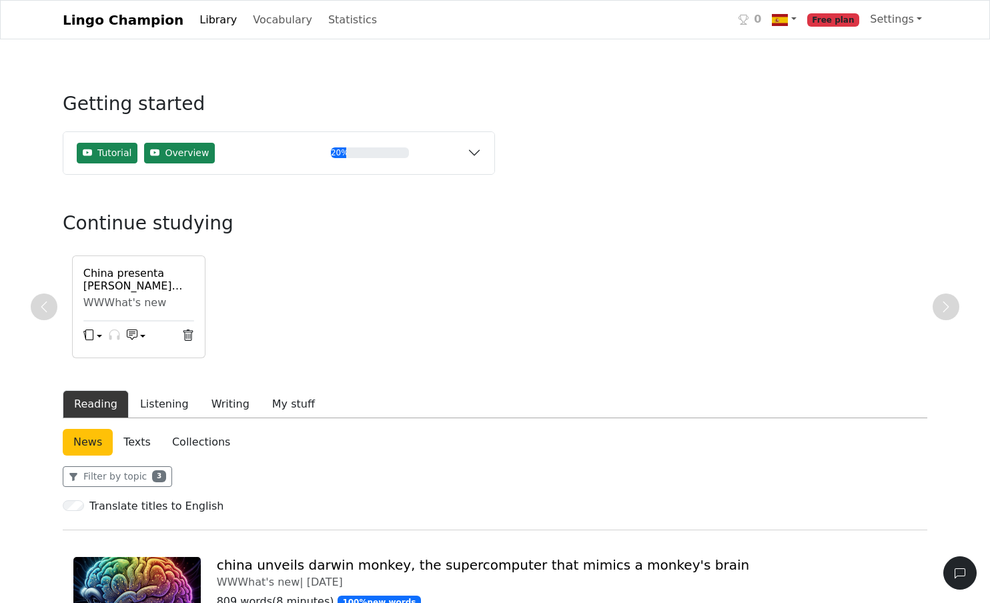
click at [139, 342] on button "button" at bounding box center [136, 337] width 19 height 20
click at [91, 339] on icon "button" at bounding box center [88, 334] width 11 height 11
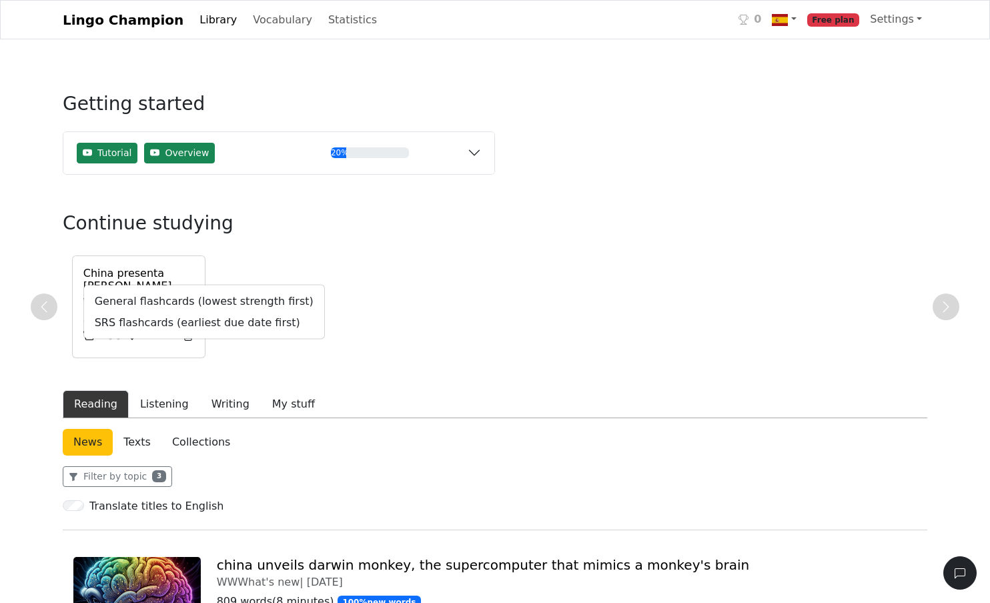
click at [91, 339] on icon "button" at bounding box center [88, 334] width 11 height 11
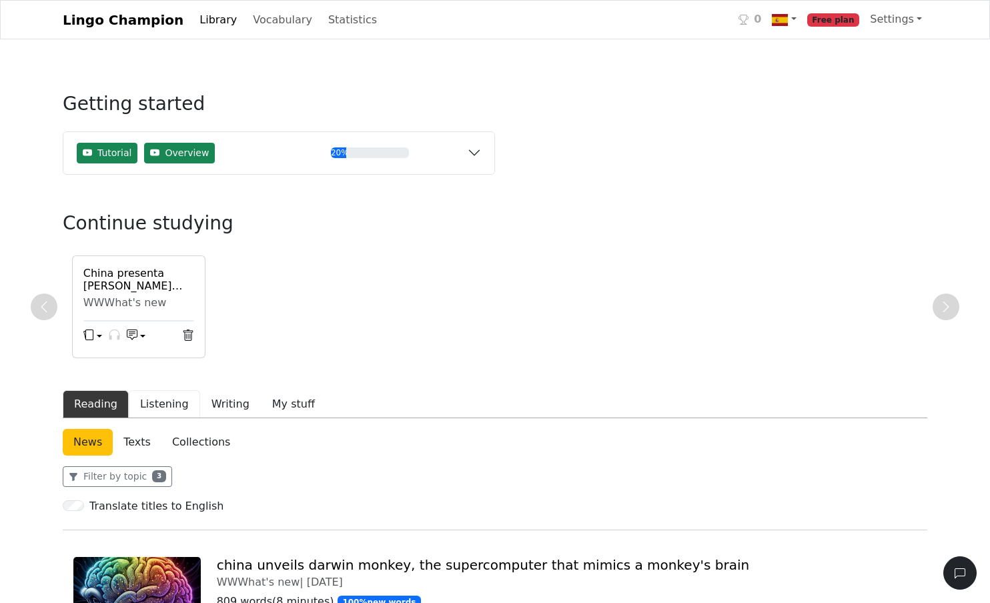
click at [157, 399] on button "Listening" at bounding box center [164, 404] width 71 height 28
